Goal: Feedback & Contribution: Leave review/rating

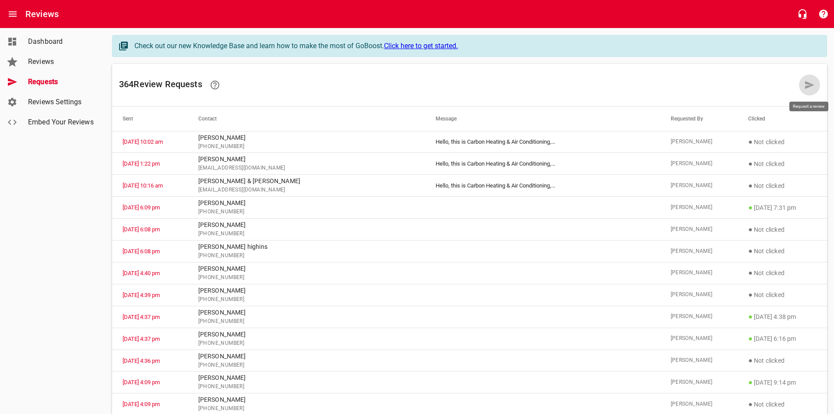
click at [808, 81] on icon at bounding box center [809, 85] width 11 height 11
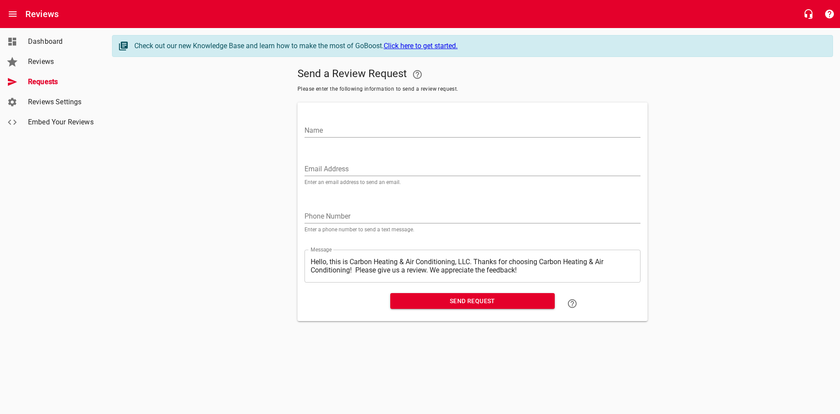
click at [429, 125] on input "Name" at bounding box center [473, 130] width 336 height 14
type input "[PERSON_NAME]"
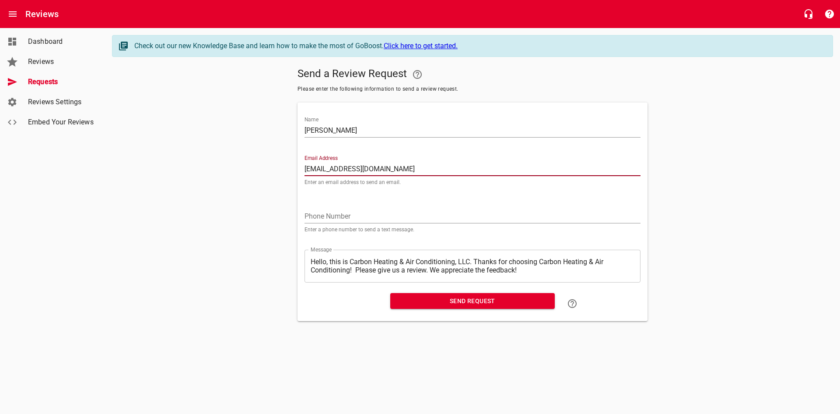
type input "[EMAIL_ADDRESS][DOMAIN_NAME]"
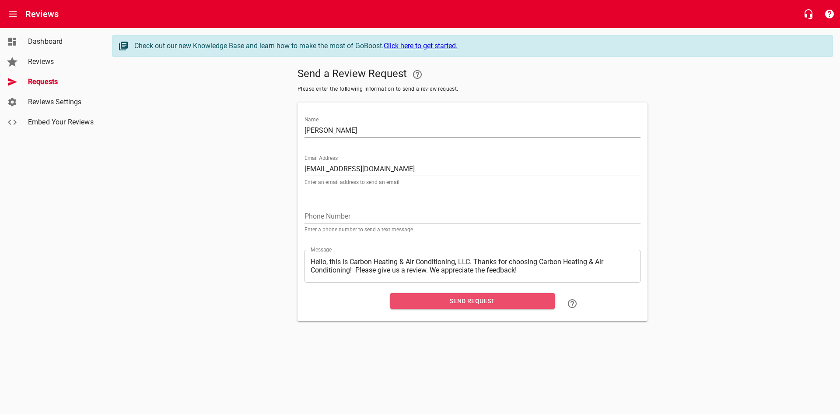
click at [444, 302] on span "Send Request" at bounding box center [472, 300] width 151 height 11
